Goal: Check status: Check status

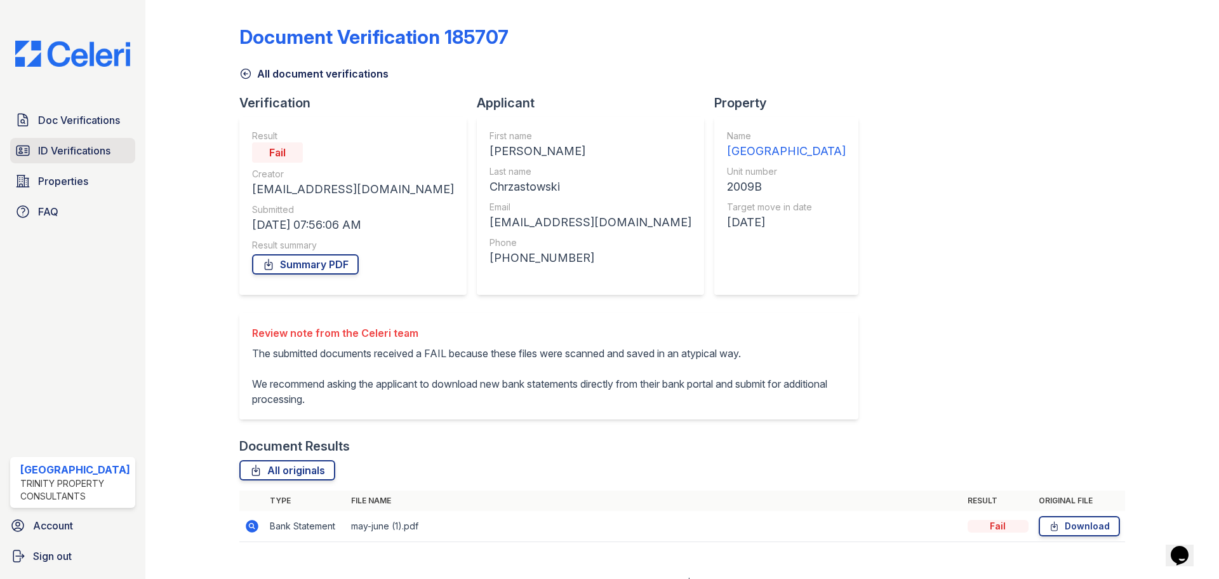
scroll to position [19, 0]
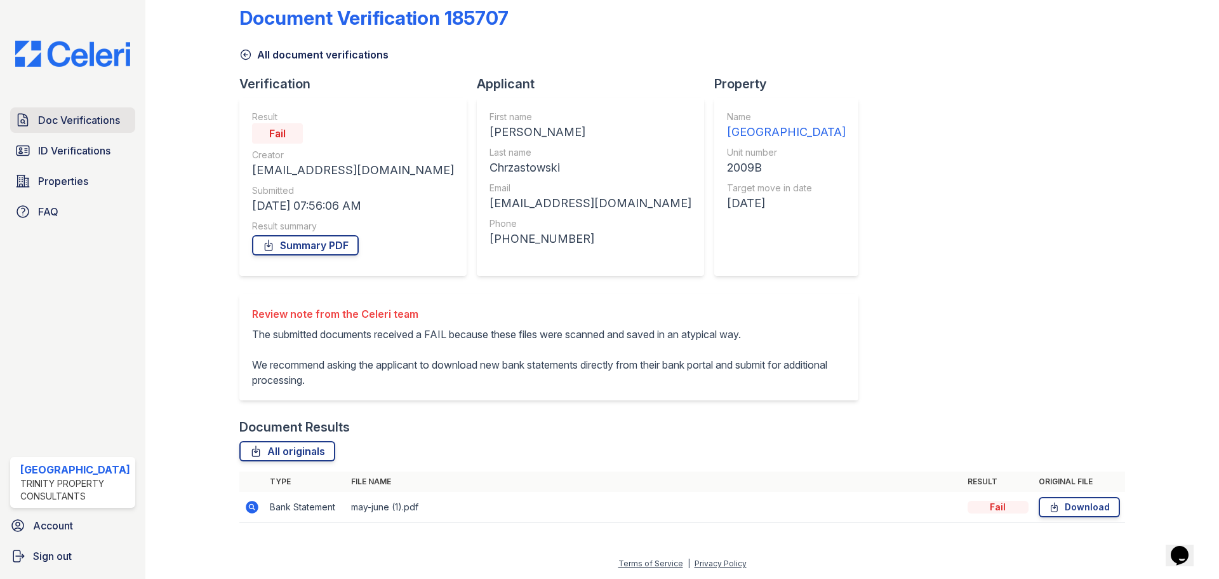
drag, startPoint x: 77, startPoint y: 144, endPoint x: 82, endPoint y: 128, distance: 17.3
click at [77, 143] on span "ID Verifications" at bounding box center [74, 150] width 72 height 15
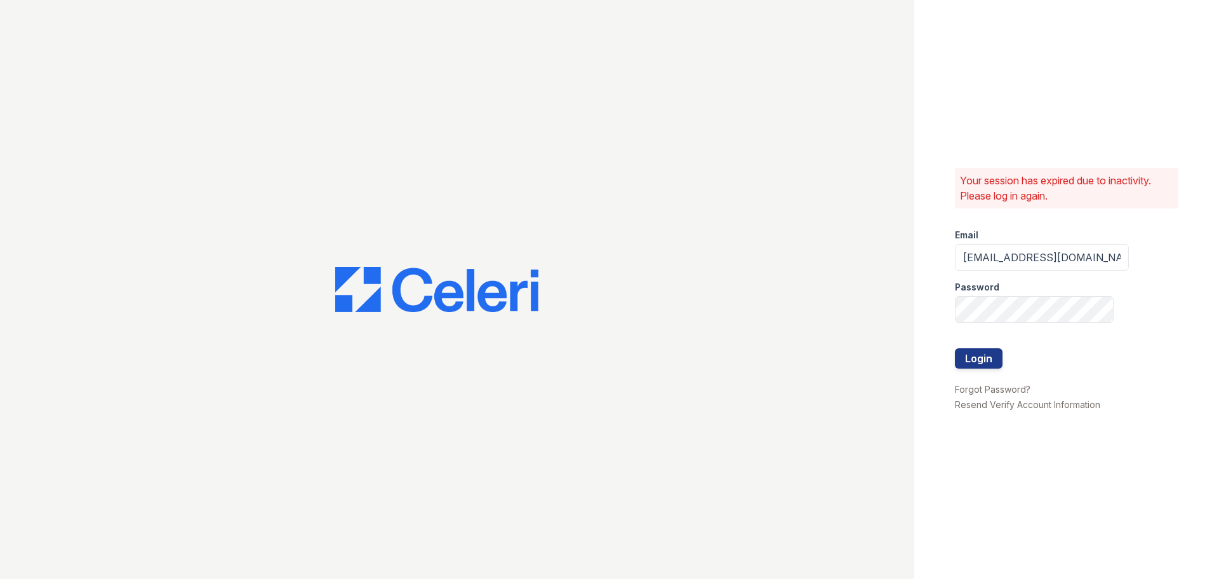
click at [975, 346] on div at bounding box center [1042, 335] width 174 height 25
click at [967, 355] on button "Login" at bounding box center [979, 358] width 48 height 20
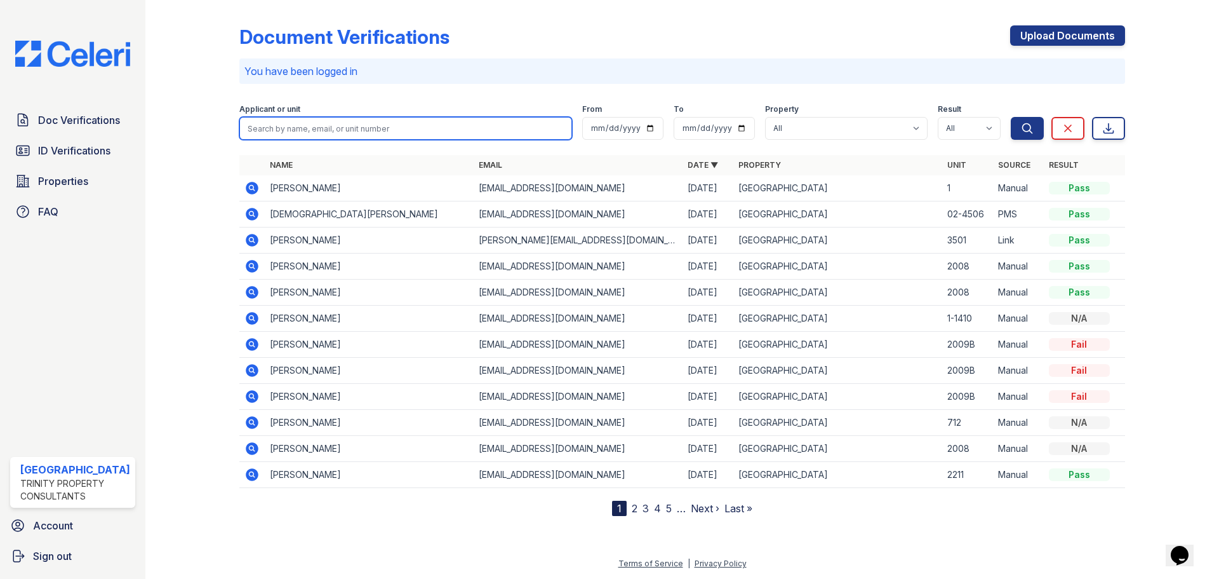
click at [297, 124] on input "search" at bounding box center [405, 128] width 333 height 23
type input "kim"
click at [1011, 117] on button "Search" at bounding box center [1027, 128] width 33 height 23
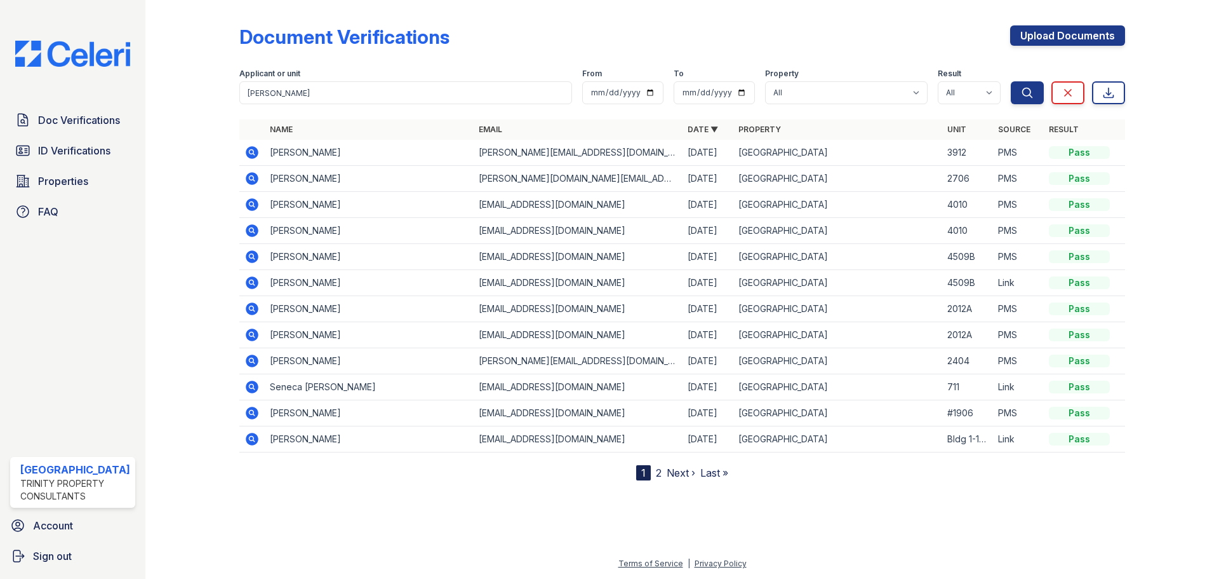
click at [252, 149] on icon at bounding box center [252, 152] width 13 height 13
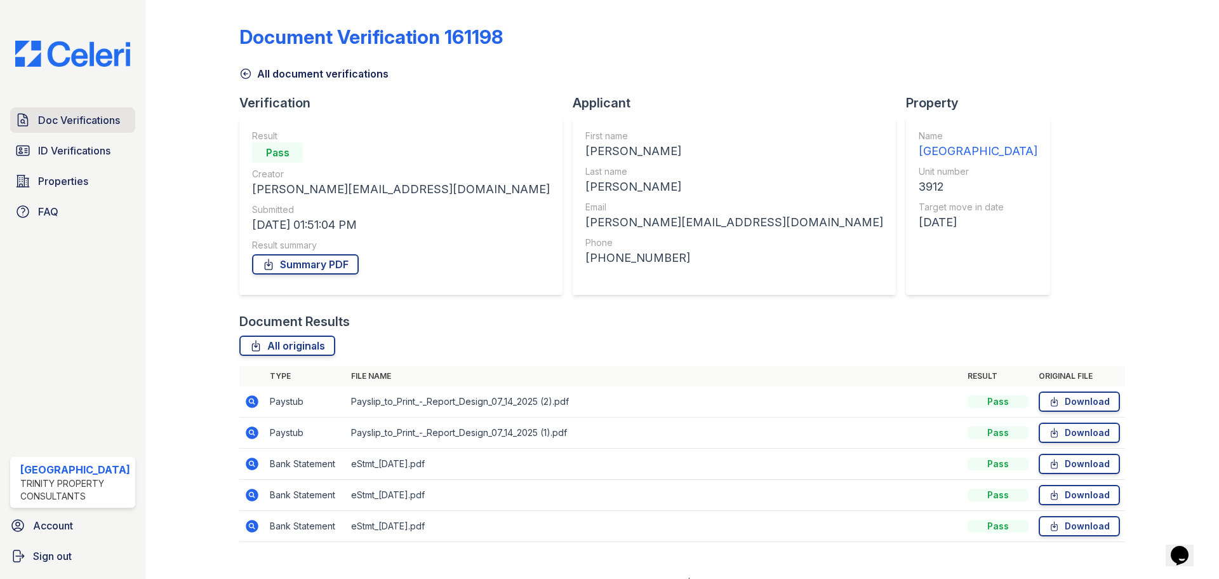
click at [98, 119] on span "Doc Verifications" at bounding box center [79, 119] width 82 height 15
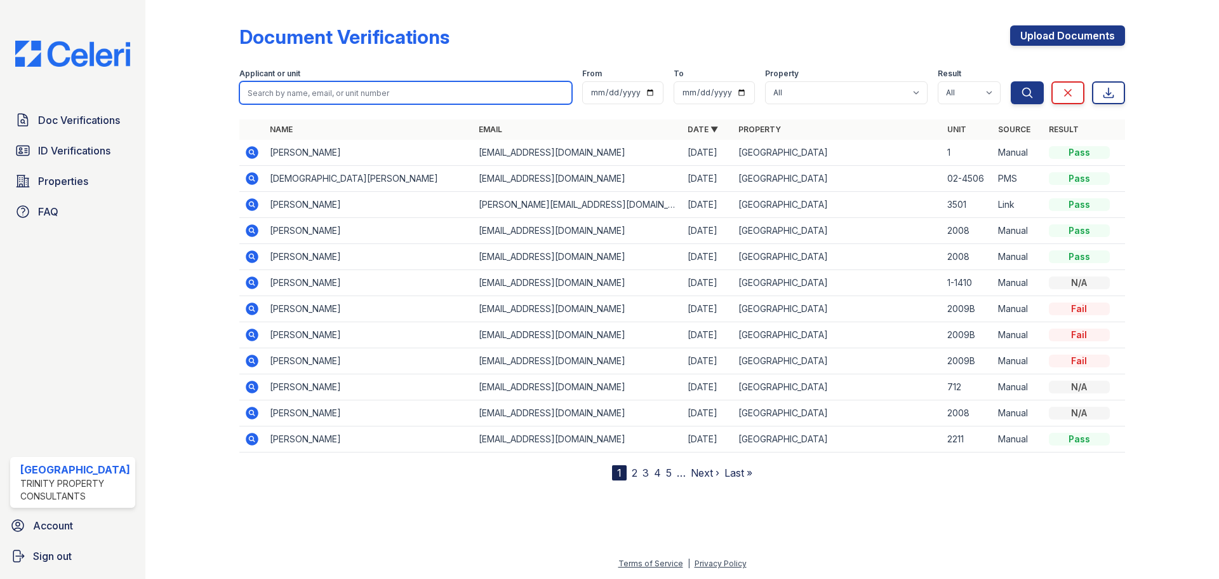
click at [340, 85] on input "search" at bounding box center [405, 92] width 333 height 23
type input "phung"
click at [1011, 81] on button "Search" at bounding box center [1027, 92] width 33 height 23
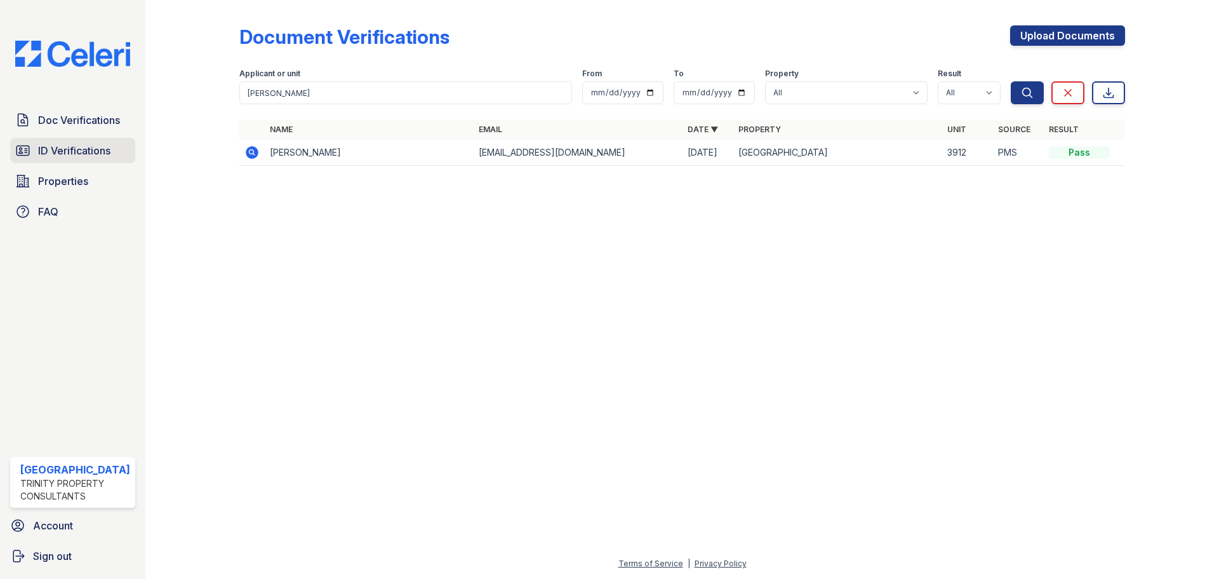
click at [62, 141] on link "ID Verifications" at bounding box center [72, 150] width 125 height 25
